Goal: Task Accomplishment & Management: Manage account settings

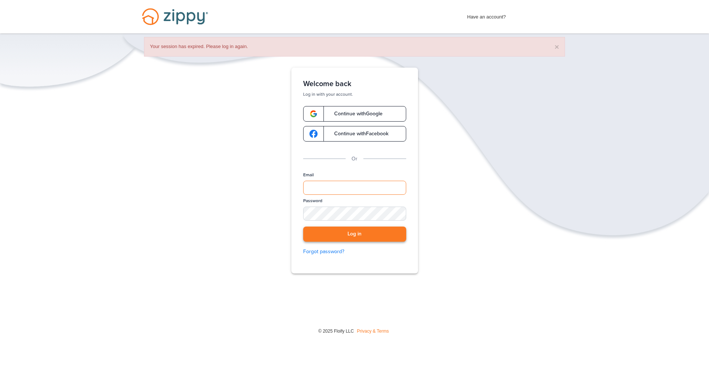
type input "**********"
click at [359, 234] on button "Log in" at bounding box center [354, 233] width 103 height 15
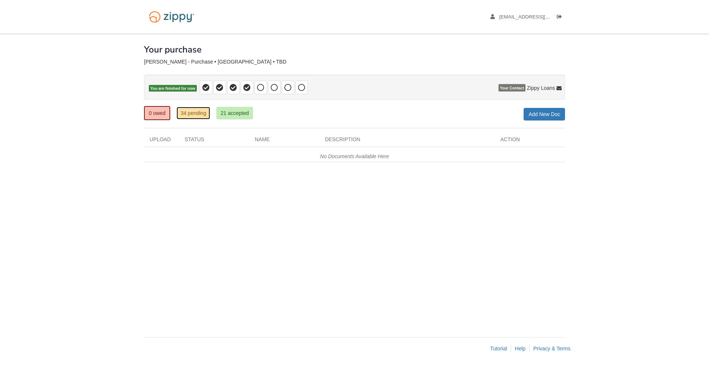
click at [198, 113] on link "34 pending" at bounding box center [193, 113] width 34 height 13
